Goal: Task Accomplishment & Management: Complete application form

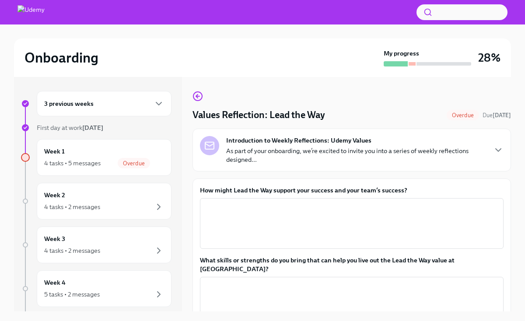
scroll to position [15, 0]
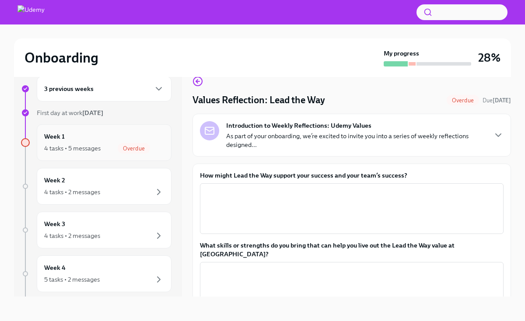
click at [111, 147] on div "4 tasks • 5 messages Overdue" at bounding box center [104, 148] width 120 height 11
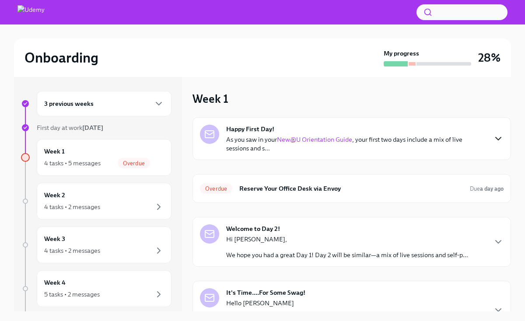
click at [498, 140] on icon "button" at bounding box center [498, 138] width 5 height 3
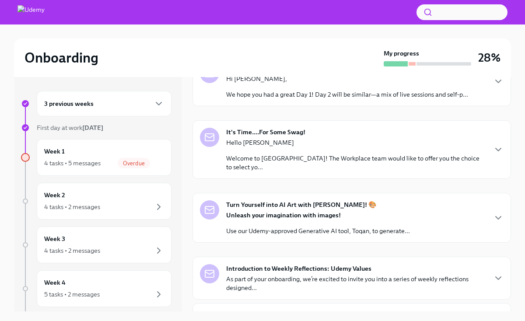
scroll to position [359, 0]
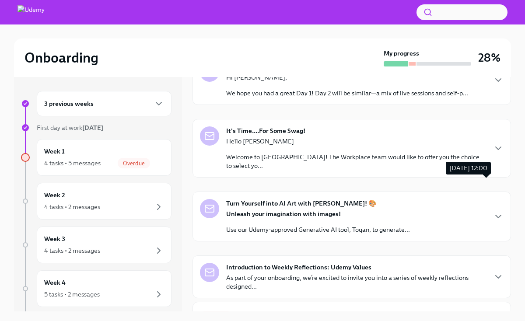
click at [479, 30] on span "Due a day ago" at bounding box center [487, 27] width 34 height 7
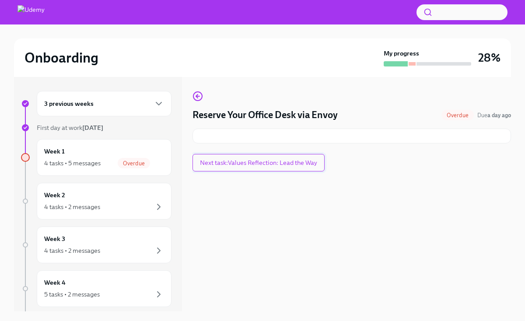
click at [253, 159] on span "Next task : Values Reflection: Lead the Way" at bounding box center [258, 162] width 117 height 9
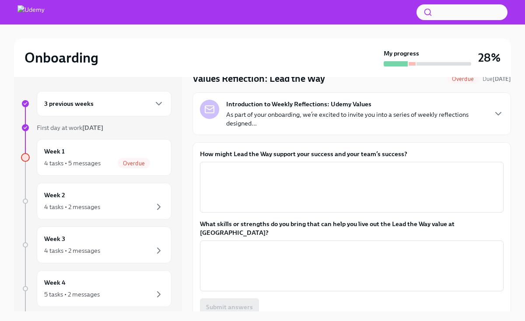
scroll to position [39, 0]
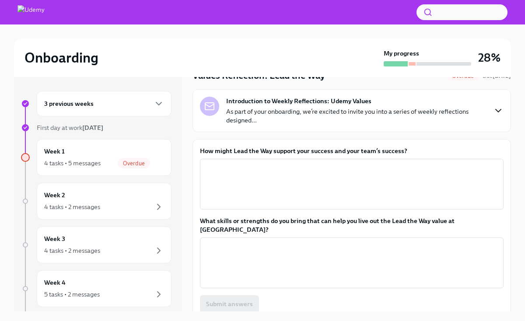
click at [503, 109] on icon "button" at bounding box center [498, 110] width 11 height 11
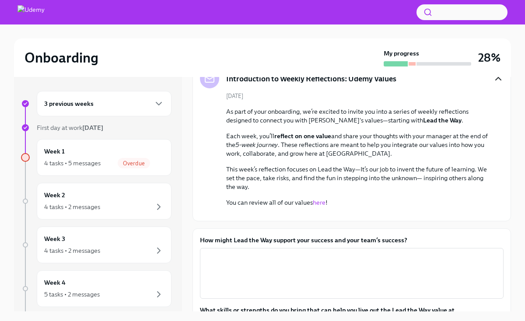
scroll to position [73, 0]
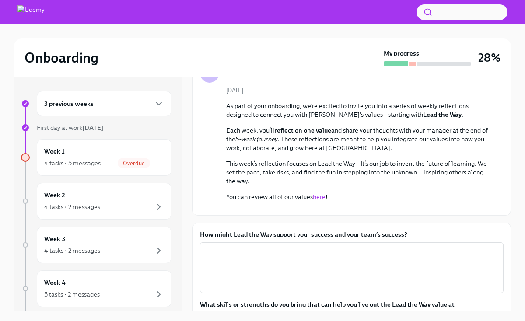
click at [318, 197] on link "here" at bounding box center [319, 197] width 13 height 8
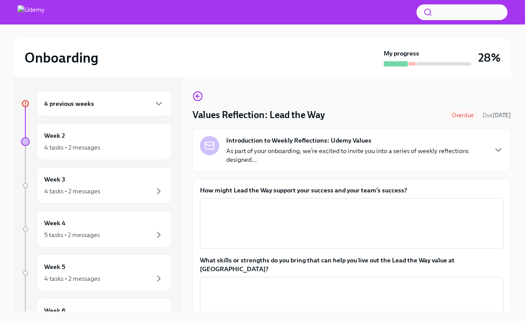
click at [134, 106] on div "4 previous weeks" at bounding box center [104, 103] width 120 height 11
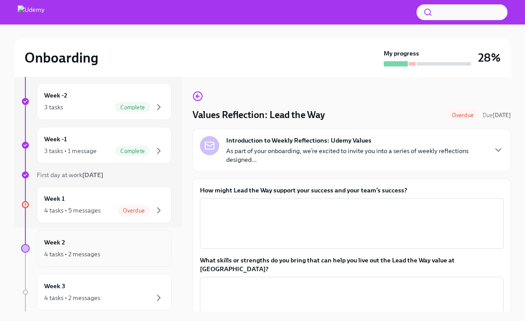
scroll to position [69, 0]
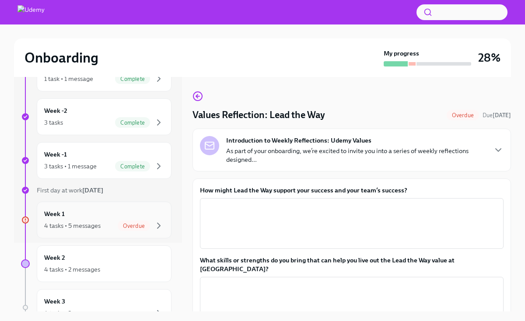
click at [102, 221] on div "4 tasks • 5 messages Overdue" at bounding box center [104, 226] width 120 height 11
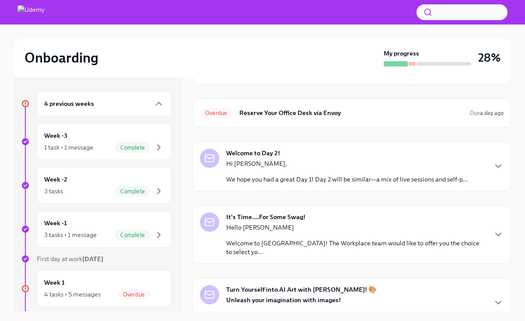
scroll to position [84, 0]
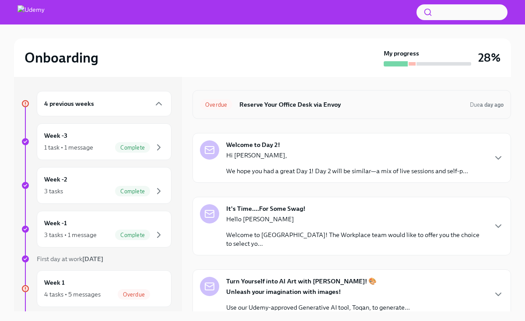
click at [269, 107] on h6 "Reserve Your Office Desk via Envoy" at bounding box center [351, 105] width 224 height 10
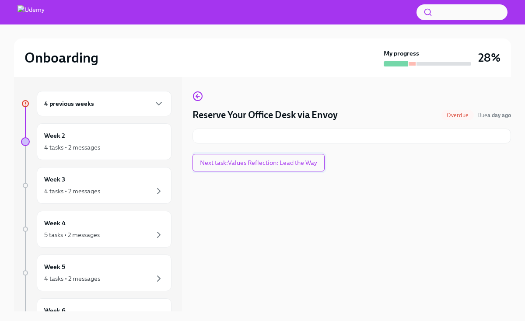
click at [273, 168] on button "Next task : Values Reflection: Lead the Way" at bounding box center [259, 163] width 132 height 18
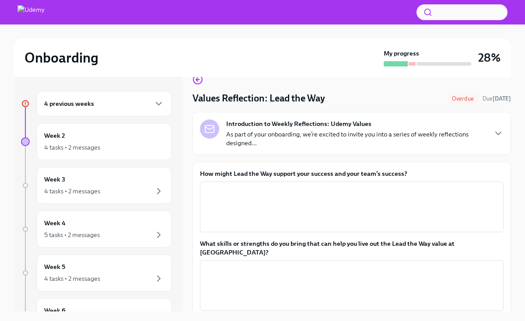
scroll to position [21, 0]
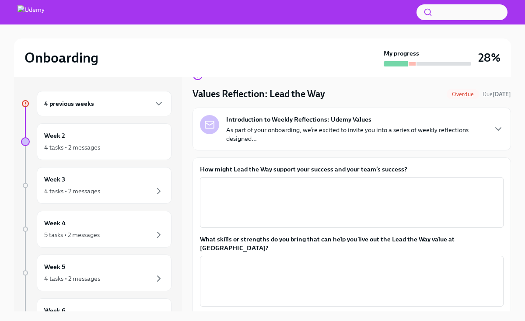
click at [350, 132] on p "As part of your onboarding, we’re excited to invite you into a series of weekly…" at bounding box center [356, 135] width 260 height 18
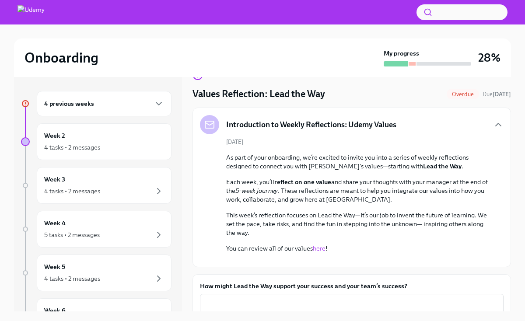
click at [318, 252] on link "here" at bounding box center [319, 249] width 13 height 8
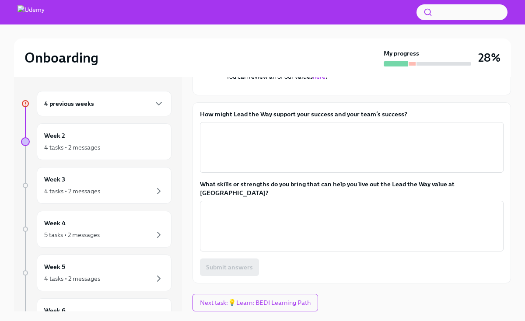
scroll to position [286, 0]
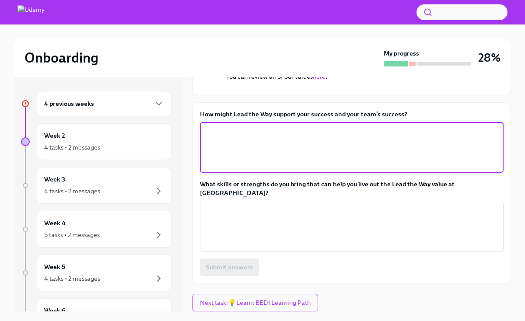
click at [242, 149] on textarea "How might Lead the Way support your success and your team’s success?" at bounding box center [351, 148] width 293 height 42
type textarea "t"
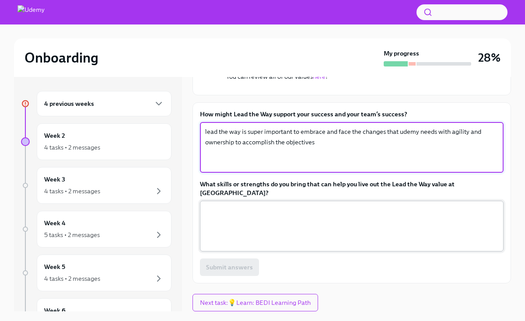
type textarea "lead the way is super important to embrace and face the changes that udemy need…"
click at [264, 226] on textarea "What skills or strengths do you bring that can help you live out the Lead the W…" at bounding box center [351, 226] width 293 height 42
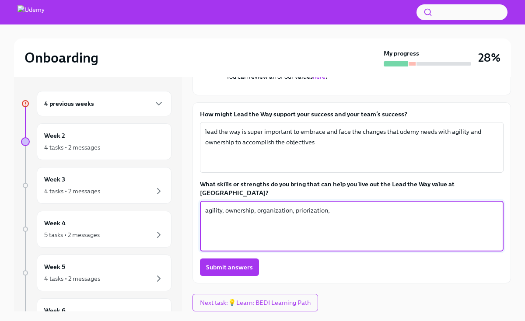
click at [320, 213] on textarea "agility, ownership, organization, priorization," at bounding box center [351, 226] width 293 height 42
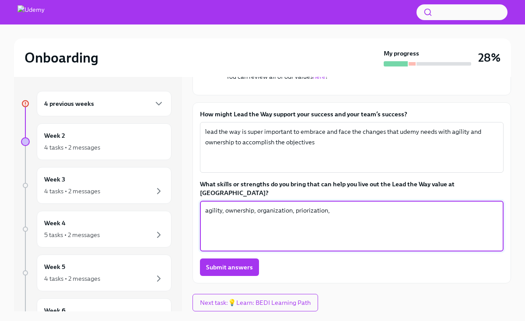
click at [333, 212] on textarea "agility, ownership, organization, priorization," at bounding box center [351, 226] width 293 height 42
type textarea "agility, ownership, organization, priorization, adapting"
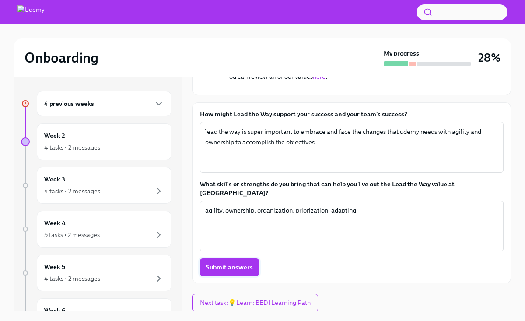
click at [233, 270] on span "Submit answers" at bounding box center [229, 267] width 47 height 9
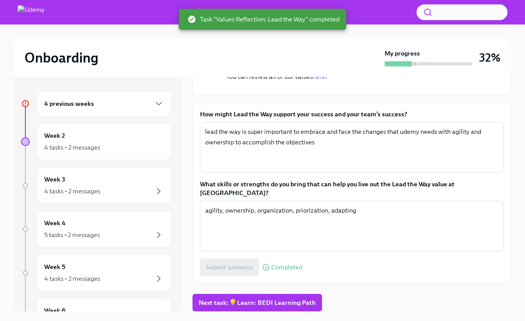
scroll to position [15, 0]
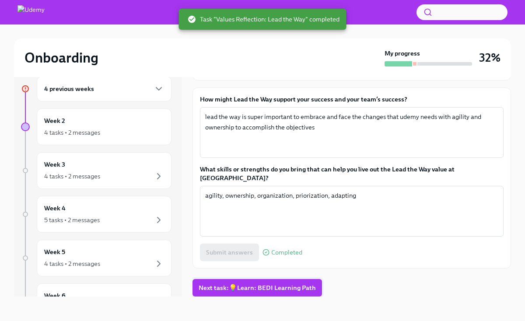
click at [294, 288] on span "Next task : 💡Learn: BEDI Learning Path" at bounding box center [257, 288] width 117 height 9
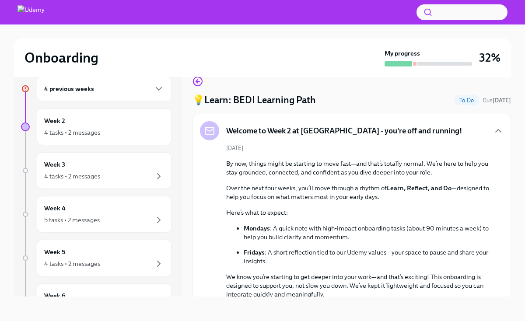
click at [106, 84] on div "4 previous weeks" at bounding box center [104, 89] width 120 height 11
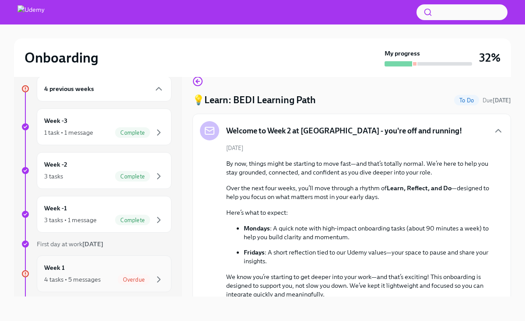
click at [136, 281] on span "Overdue" at bounding box center [134, 280] width 32 height 7
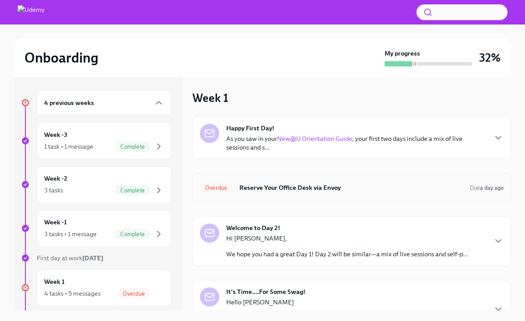
click at [216, 186] on span "Overdue" at bounding box center [216, 188] width 32 height 7
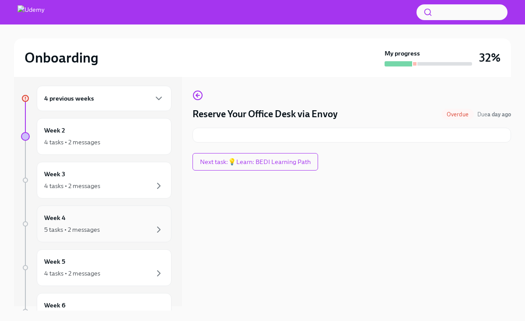
scroll to position [3, 0]
click at [114, 148] on div "4 tasks • 2 messages" at bounding box center [104, 144] width 120 height 11
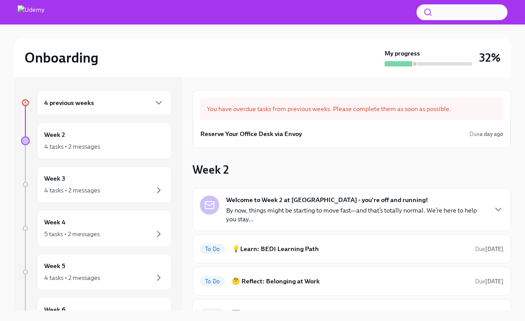
click at [157, 111] on div "4 previous weeks" at bounding box center [104, 102] width 135 height 25
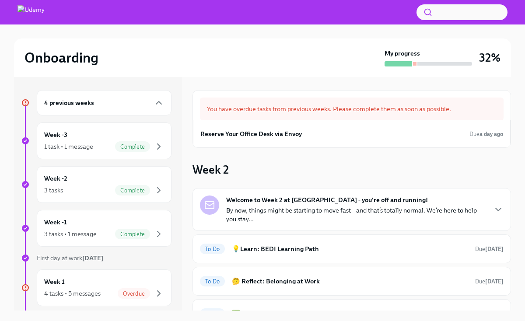
click at [24, 289] on icon at bounding box center [25, 288] width 4 height 4
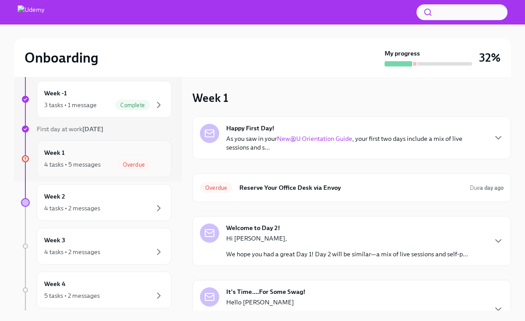
scroll to position [115, 0]
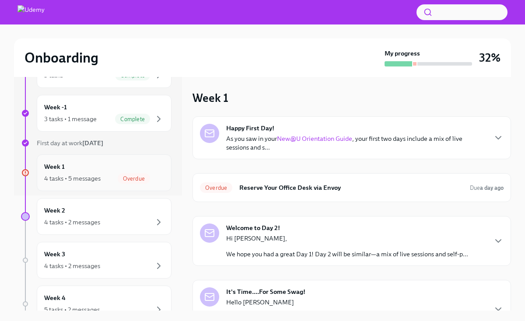
click at [137, 179] on span "Overdue" at bounding box center [134, 179] width 32 height 7
click at [342, 190] on h6 "Reserve Your Office Desk via Envoy" at bounding box center [351, 188] width 224 height 10
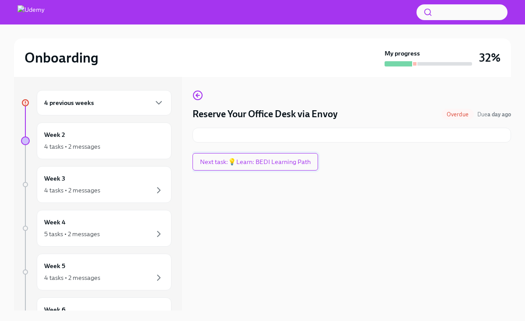
click at [259, 163] on span "Next task : 💡Learn: BEDI Learning Path" at bounding box center [255, 162] width 111 height 9
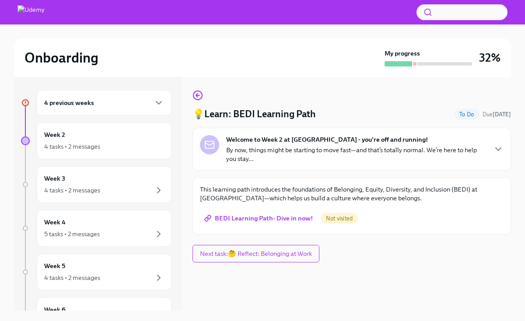
click at [332, 223] on div "Not visited" at bounding box center [339, 218] width 37 height 11
click at [335, 220] on span "Not visited" at bounding box center [339, 218] width 37 height 7
click at [357, 152] on p "By now, things might be starting to move fast—and that’s totally normal. We’re …" at bounding box center [356, 155] width 260 height 18
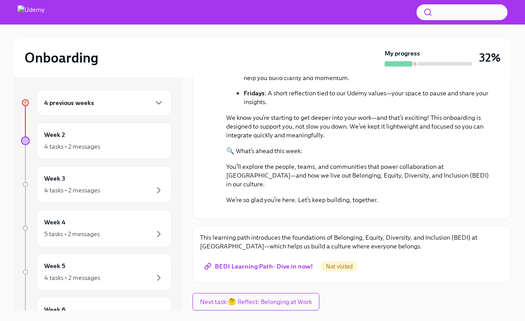
scroll to position [269, 0]
click at [274, 266] on span "BEDI Learning Path- Dive in now!" at bounding box center [259, 266] width 107 height 9
